Goal: Information Seeking & Learning: Learn about a topic

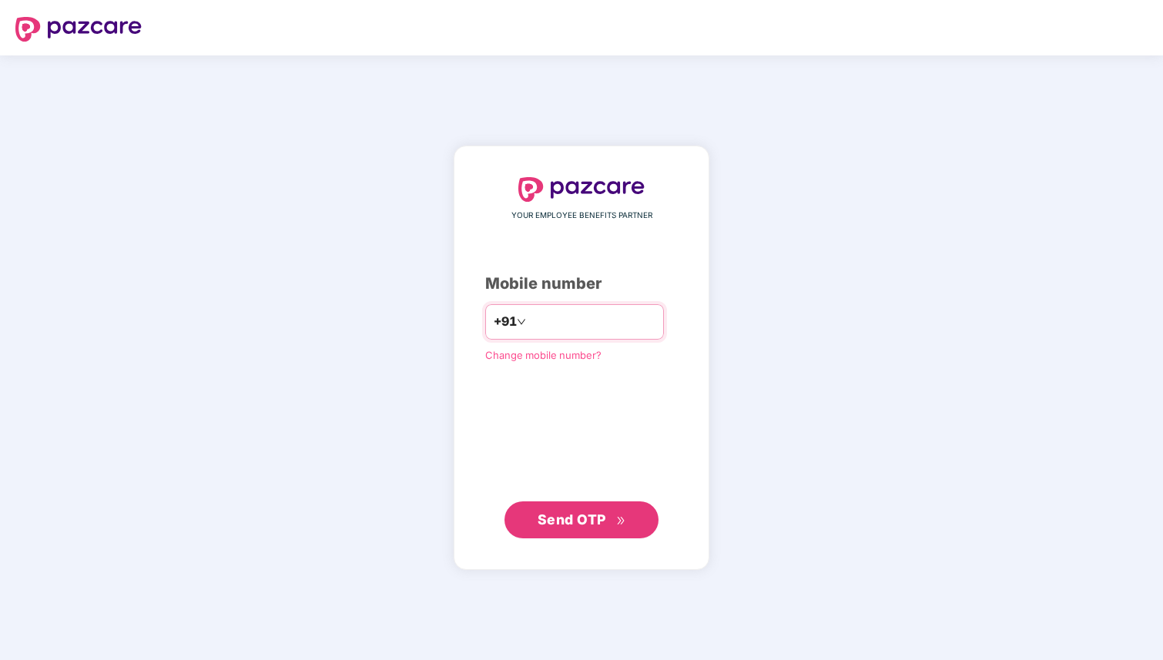
click at [554, 325] on input "number" at bounding box center [592, 322] width 126 height 25
type input "**********"
click at [612, 520] on span "Send OTP" at bounding box center [581, 520] width 89 height 22
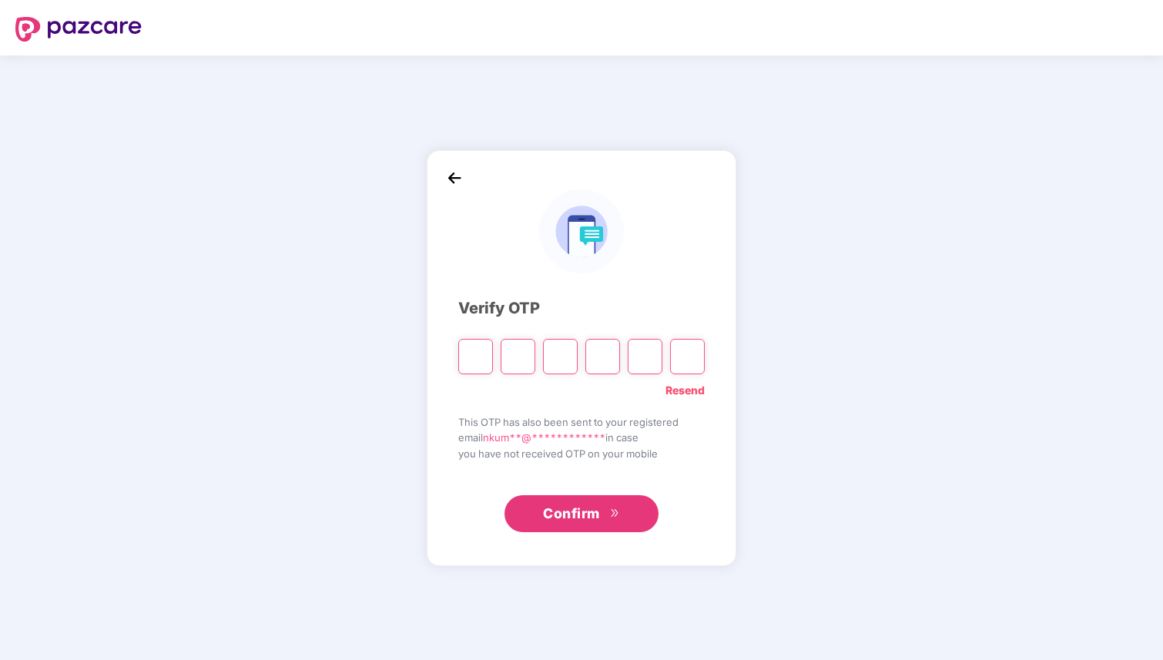
type input "*"
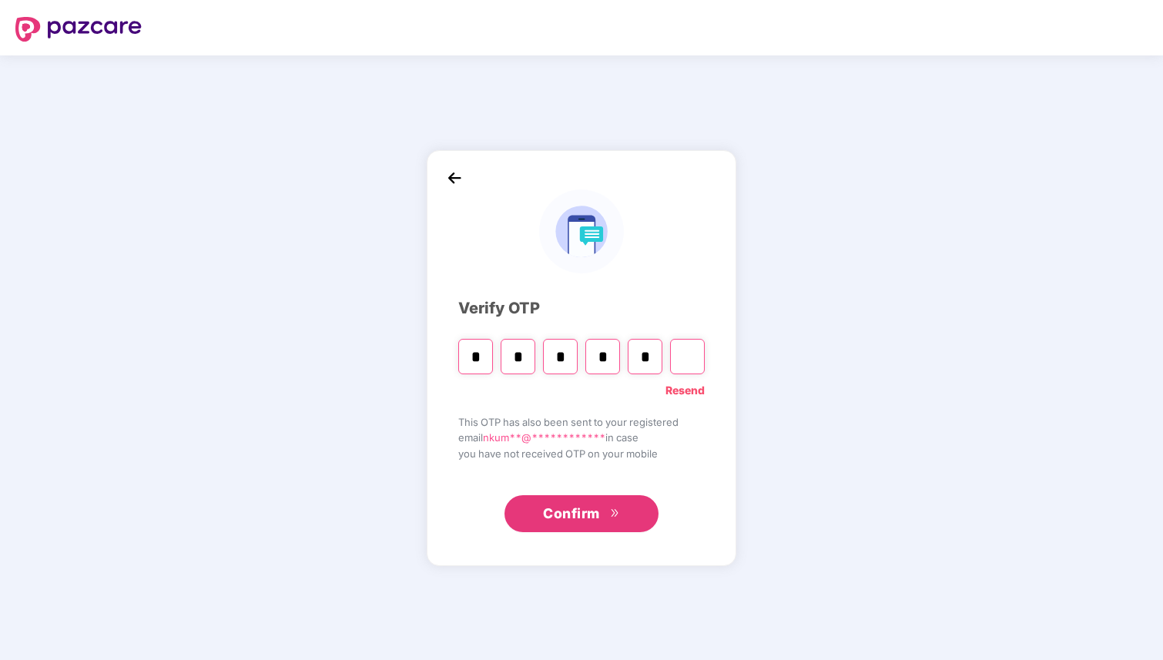
type input "*"
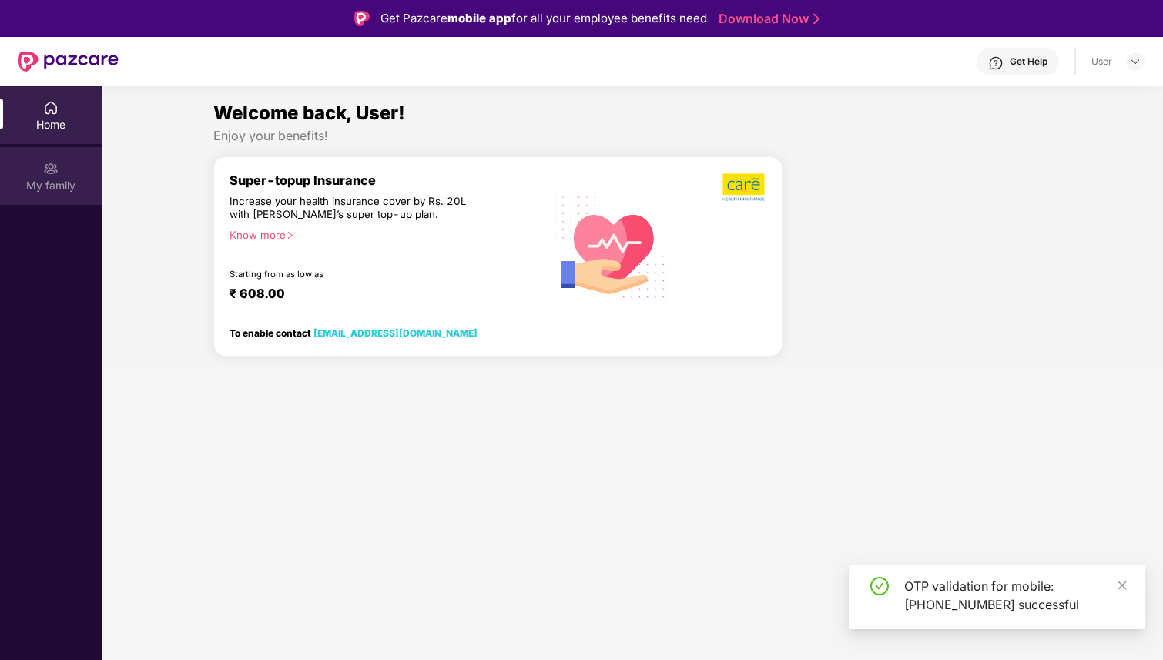
click at [52, 190] on div "My family" at bounding box center [51, 185] width 102 height 15
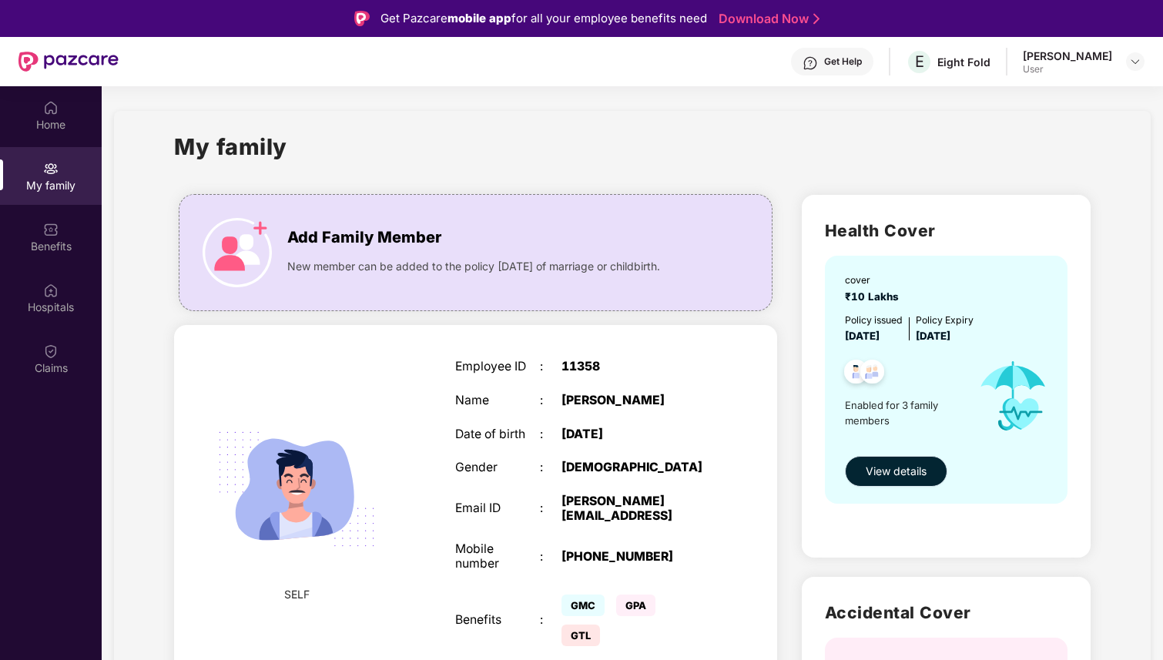
click at [872, 473] on span "View details" at bounding box center [895, 471] width 61 height 17
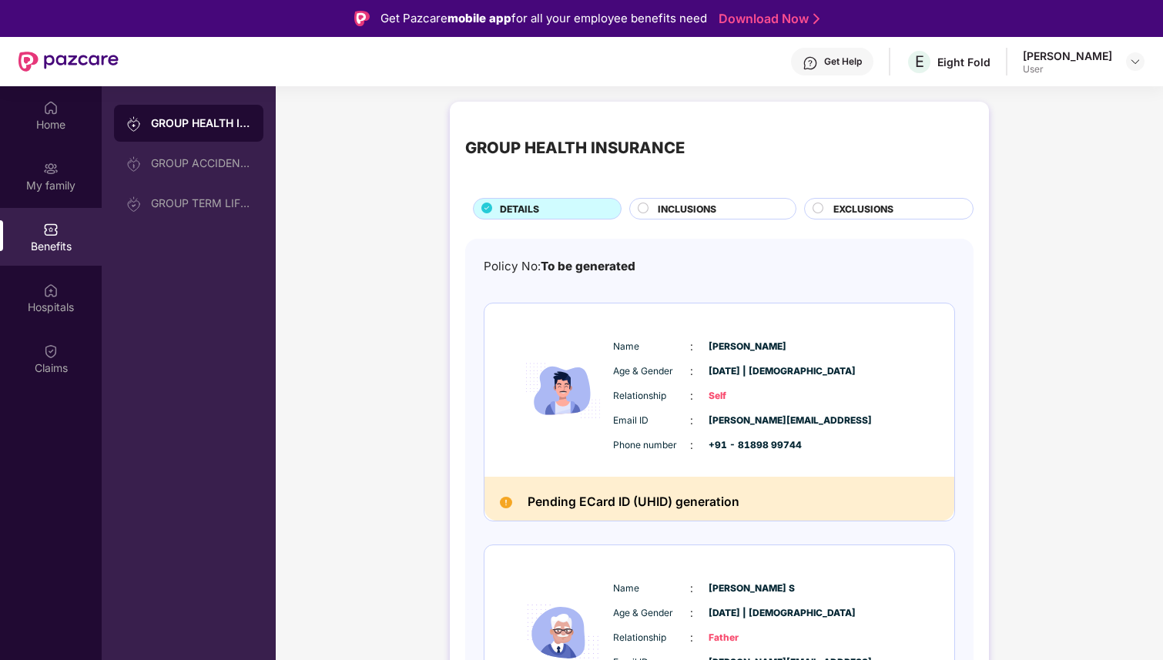
click at [728, 500] on h2 "Pending ECard ID (UHID) generation" at bounding box center [633, 502] width 212 height 21
drag, startPoint x: 765, startPoint y: 499, endPoint x: 539, endPoint y: 500, distance: 225.6
click at [539, 500] on div "Pending ECard ID (UHID) generation" at bounding box center [719, 499] width 470 height 44
click at [674, 212] on span "INCLUSIONS" at bounding box center [687, 209] width 59 height 15
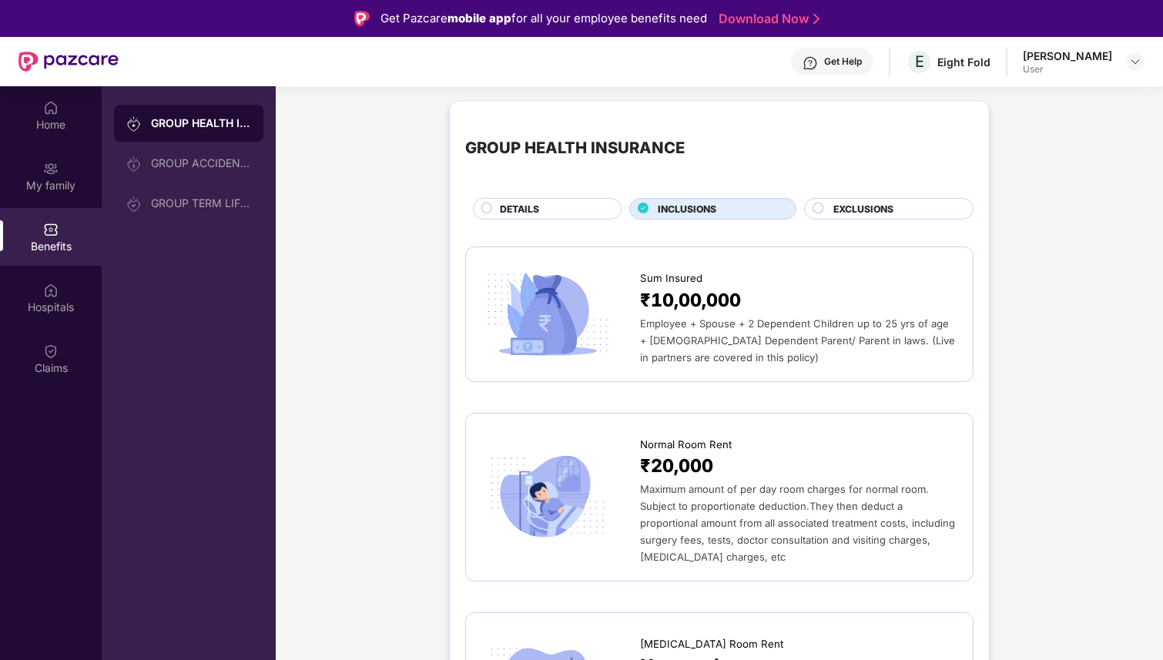
click at [812, 202] on div "EXCLUSIONS" at bounding box center [888, 209] width 169 height 22
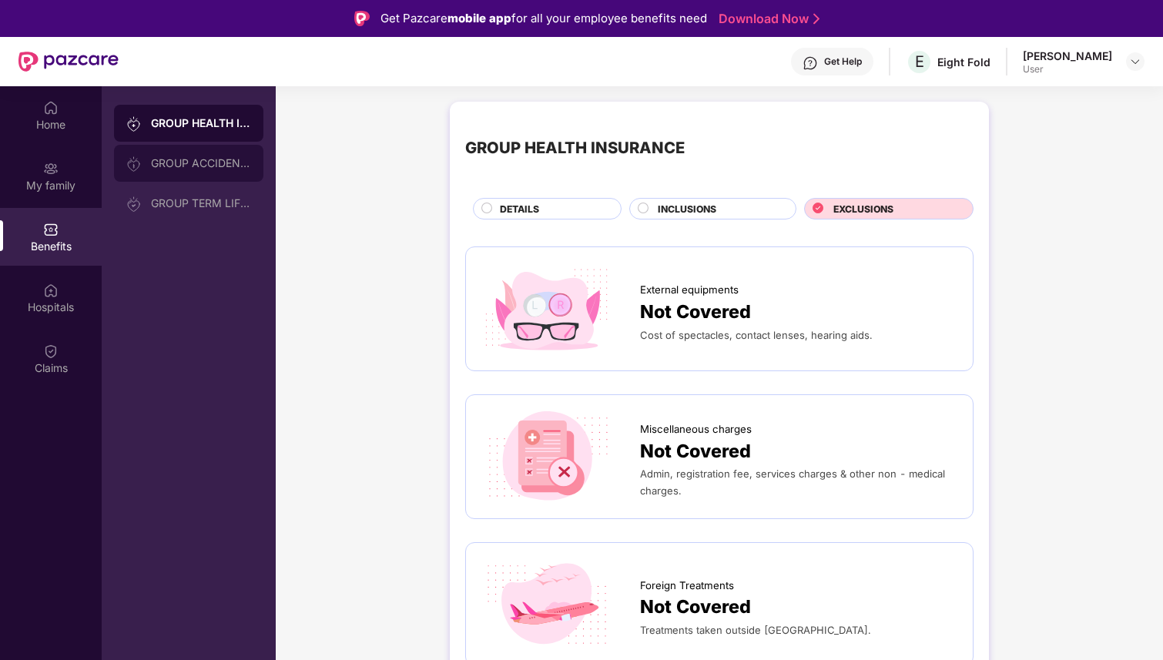
click at [166, 159] on div "GROUP ACCIDENTAL INSURANCE" at bounding box center [201, 163] width 100 height 12
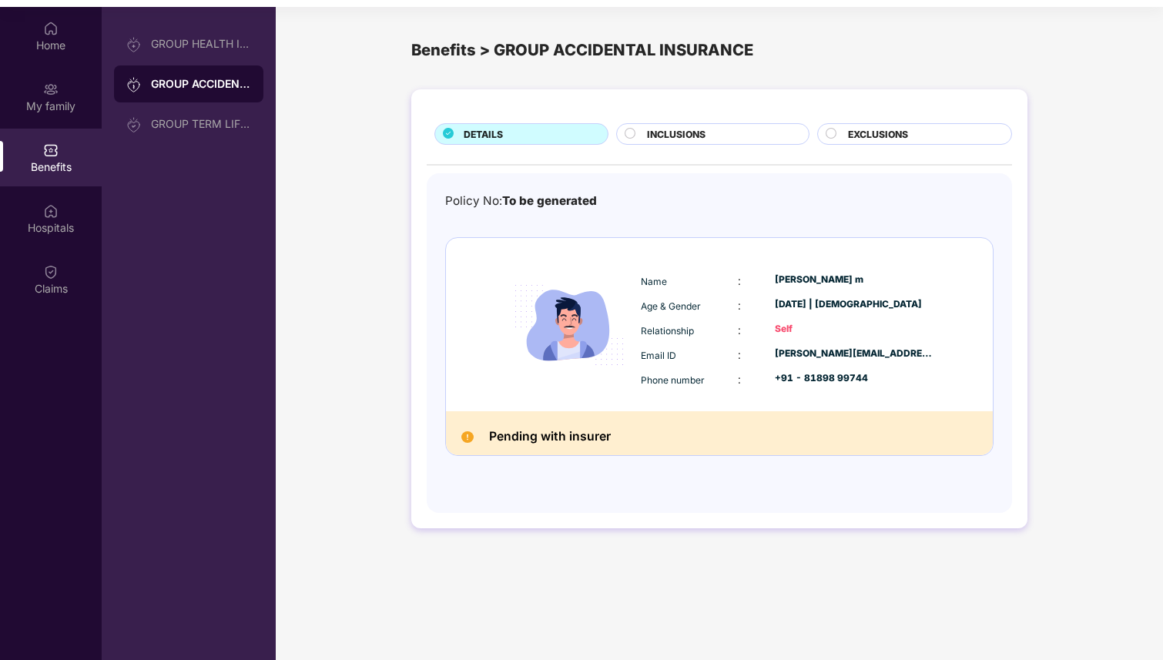
scroll to position [86, 0]
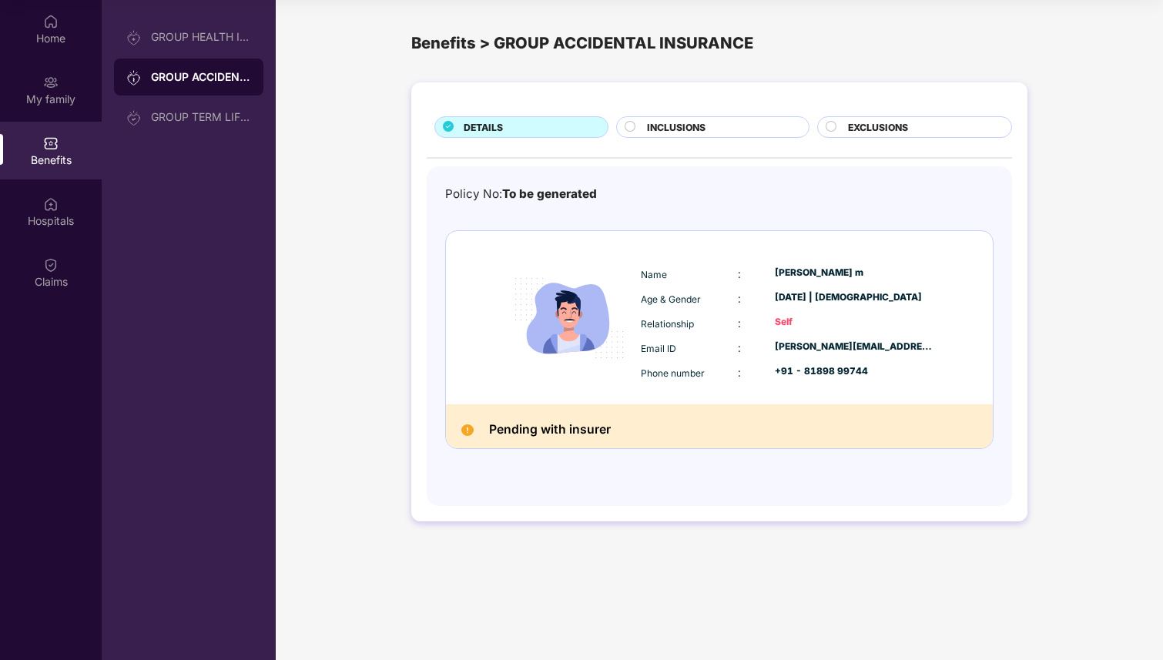
click at [636, 131] on div at bounding box center [631, 128] width 15 height 15
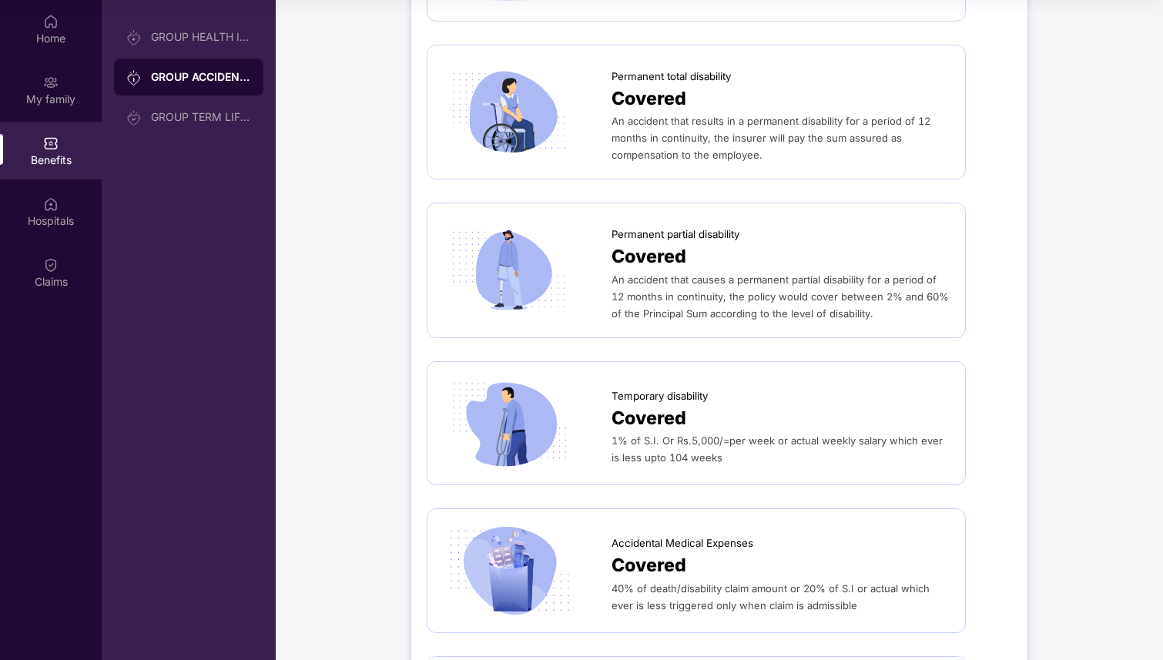
scroll to position [0, 0]
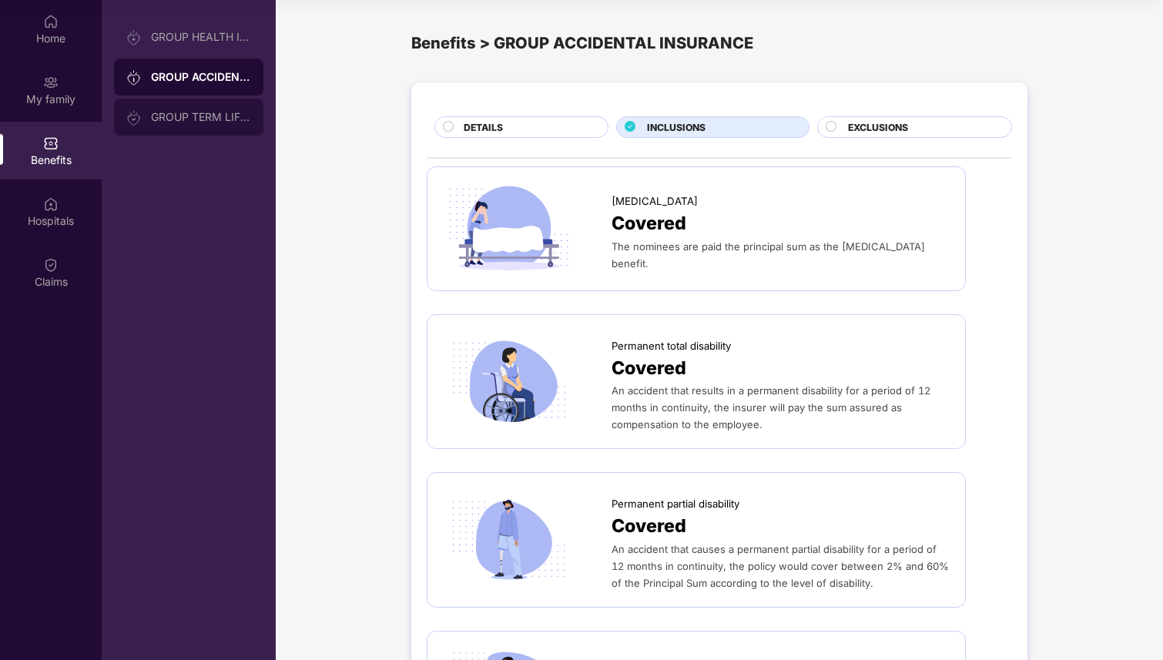
click at [211, 123] on div "GROUP TERM LIFE INSURANCE" at bounding box center [188, 117] width 149 height 37
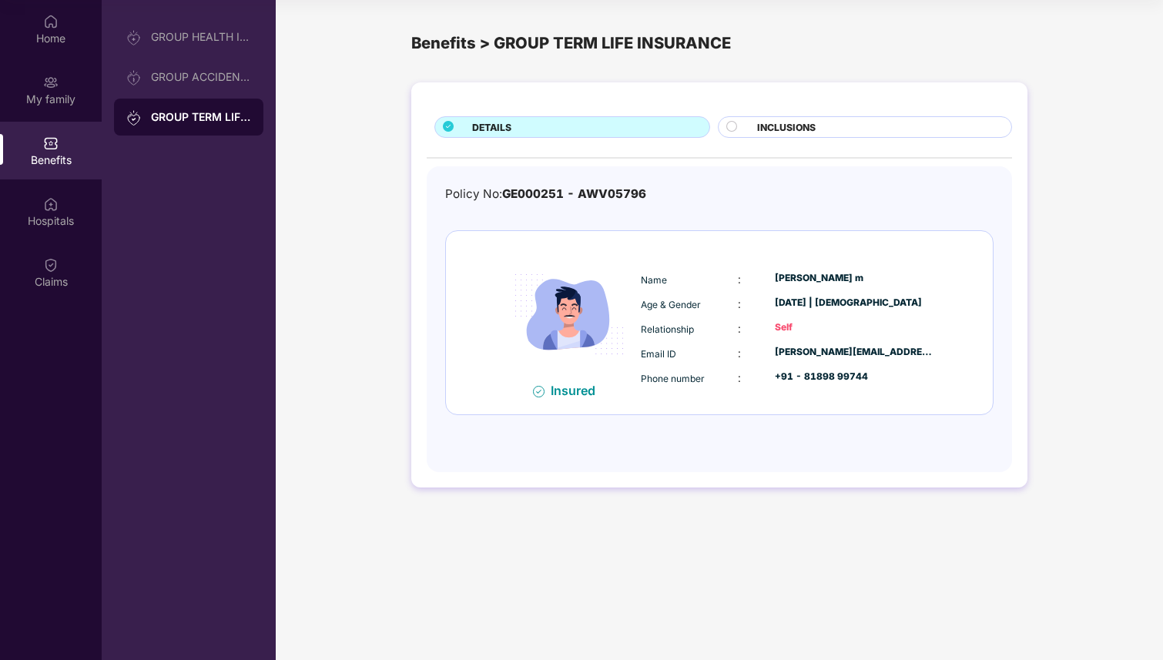
click at [758, 120] on span "INCLUSIONS" at bounding box center [786, 127] width 59 height 15
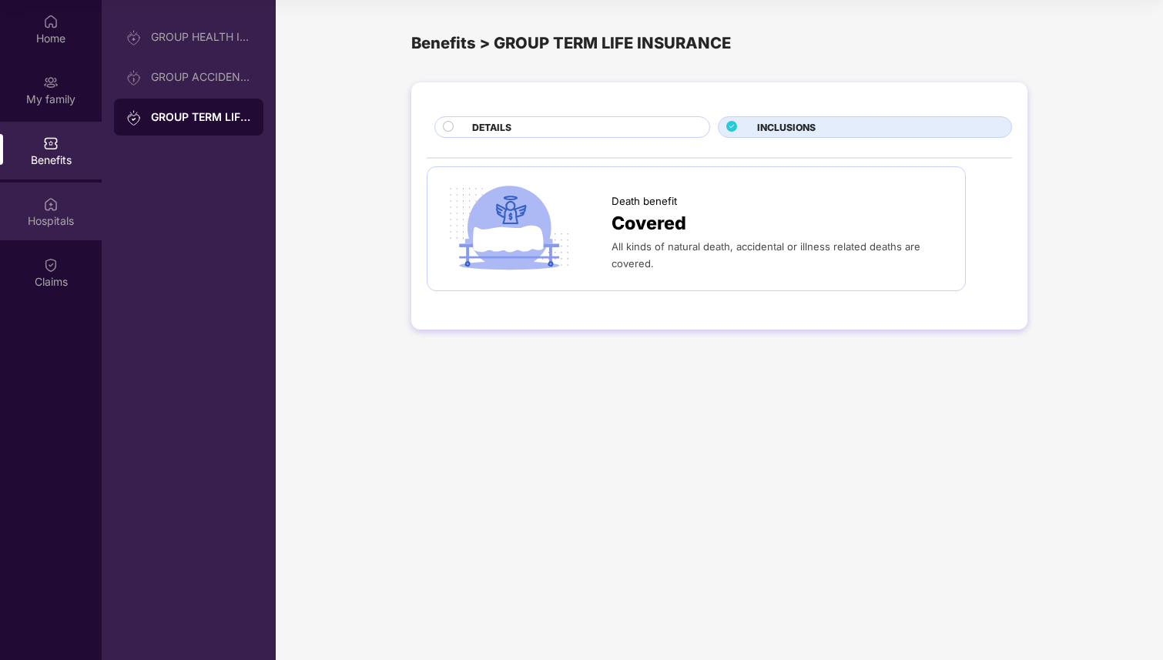
click at [32, 196] on div "Hospitals" at bounding box center [51, 211] width 102 height 58
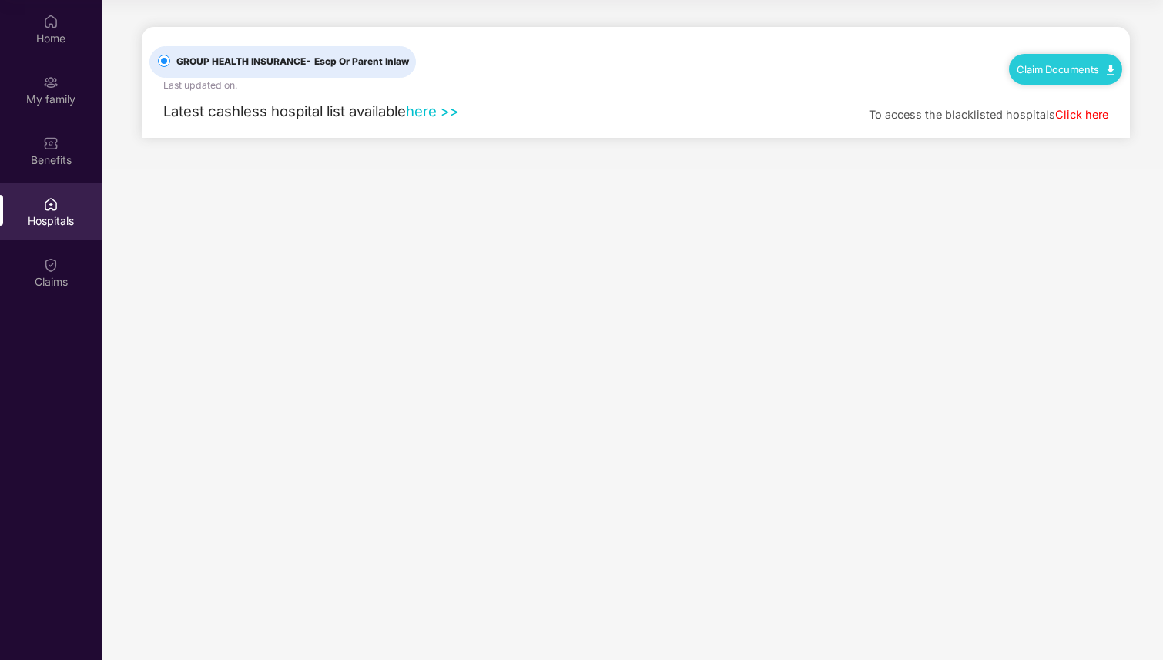
click at [434, 108] on link "here >>" at bounding box center [432, 110] width 53 height 17
